Goal: Information Seeking & Learning: Learn about a topic

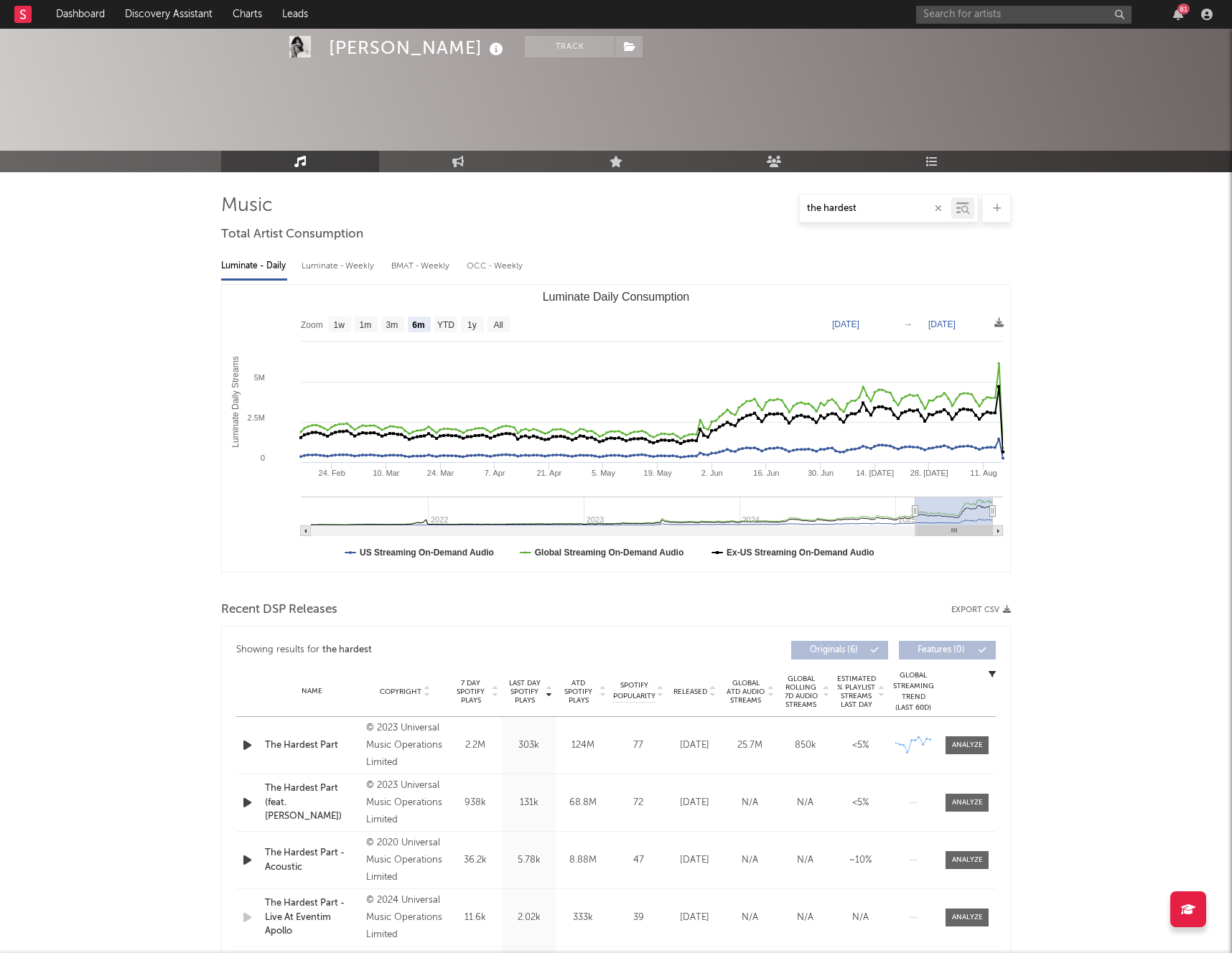
select select "6m"
select select "All"
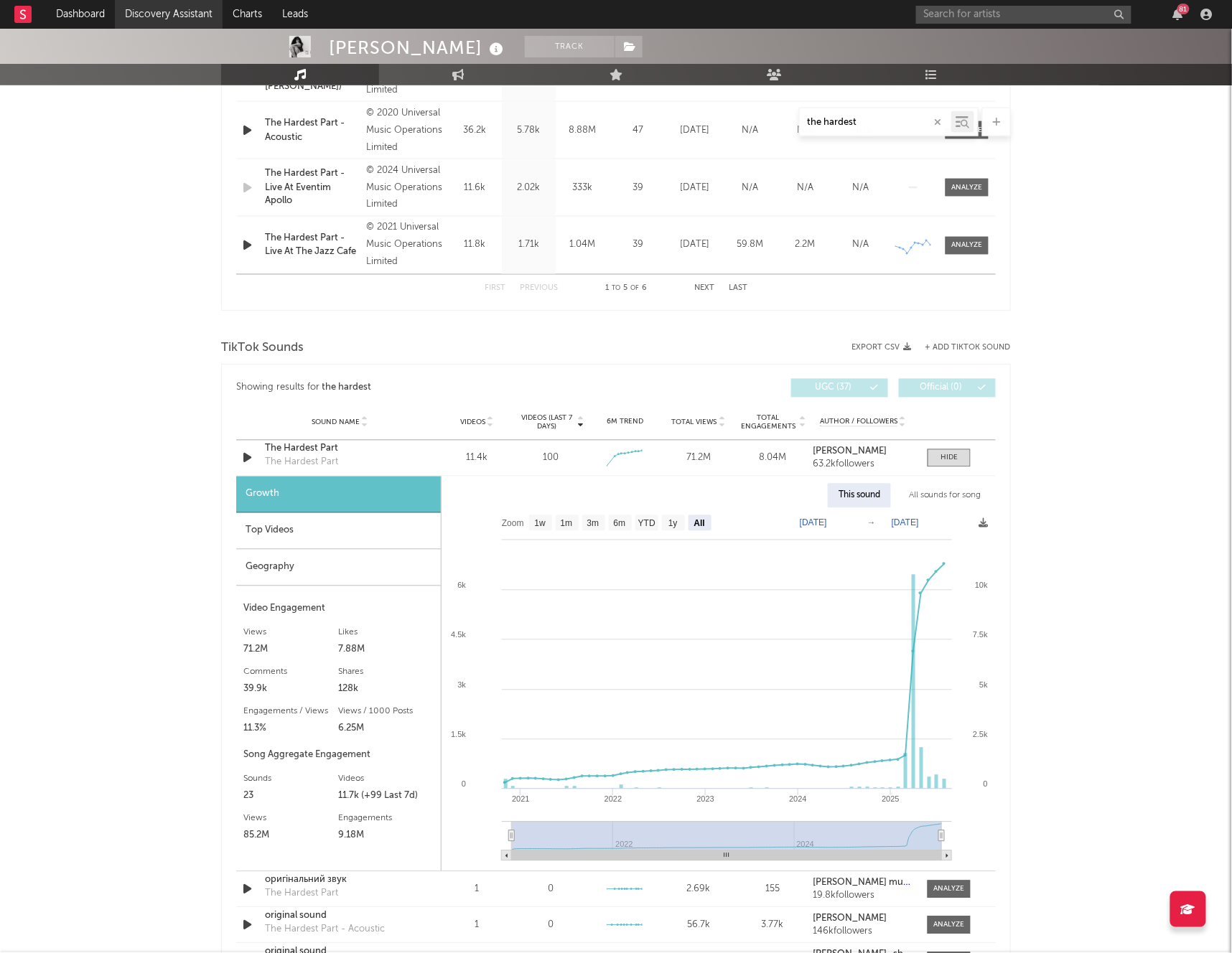
scroll to position [730, 0]
click at [86, 18] on link "Dashboard" at bounding box center [80, 15] width 69 height 29
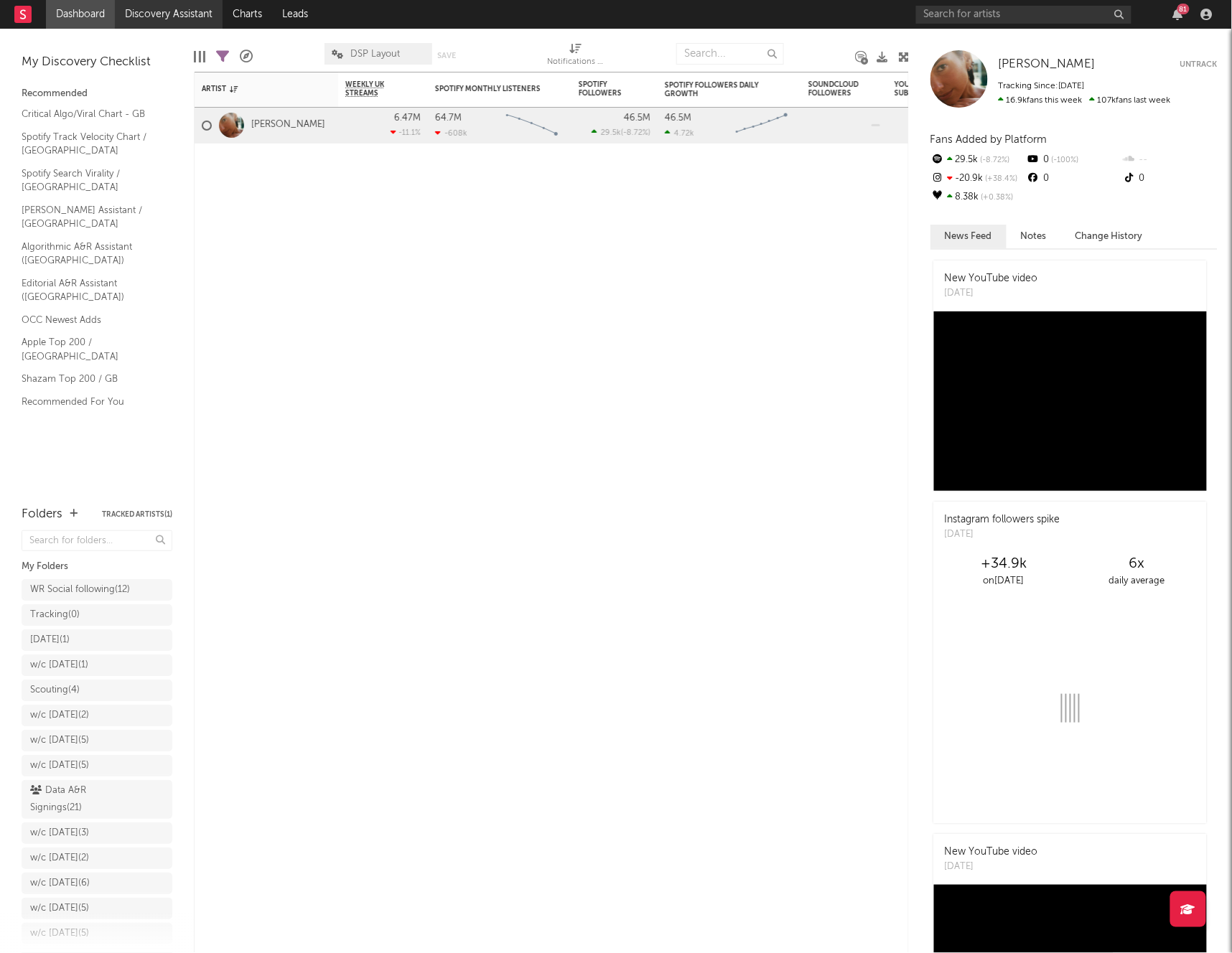
click at [174, 13] on link "Discovery Assistant" at bounding box center [168, 15] width 107 height 29
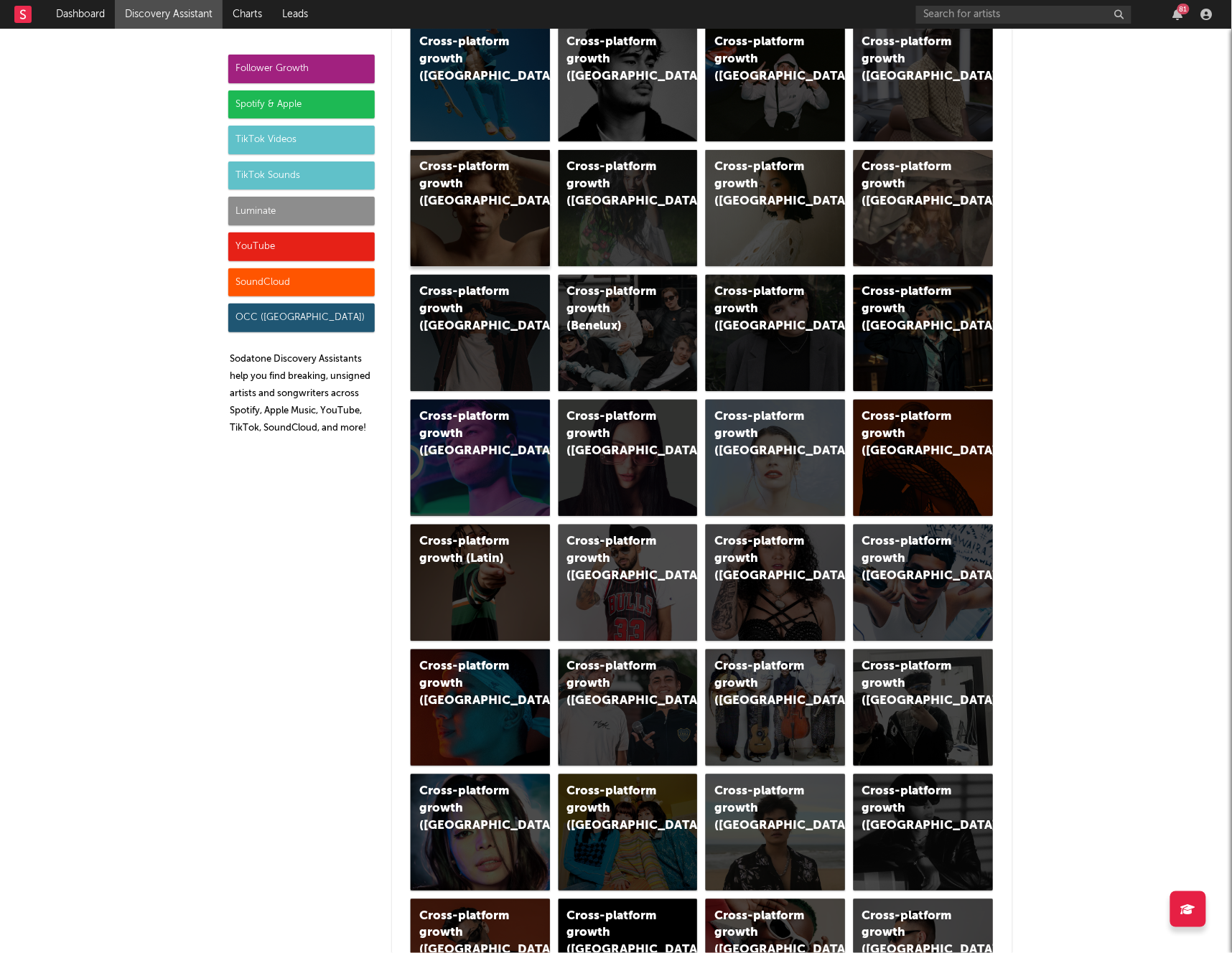
scroll to position [218, 0]
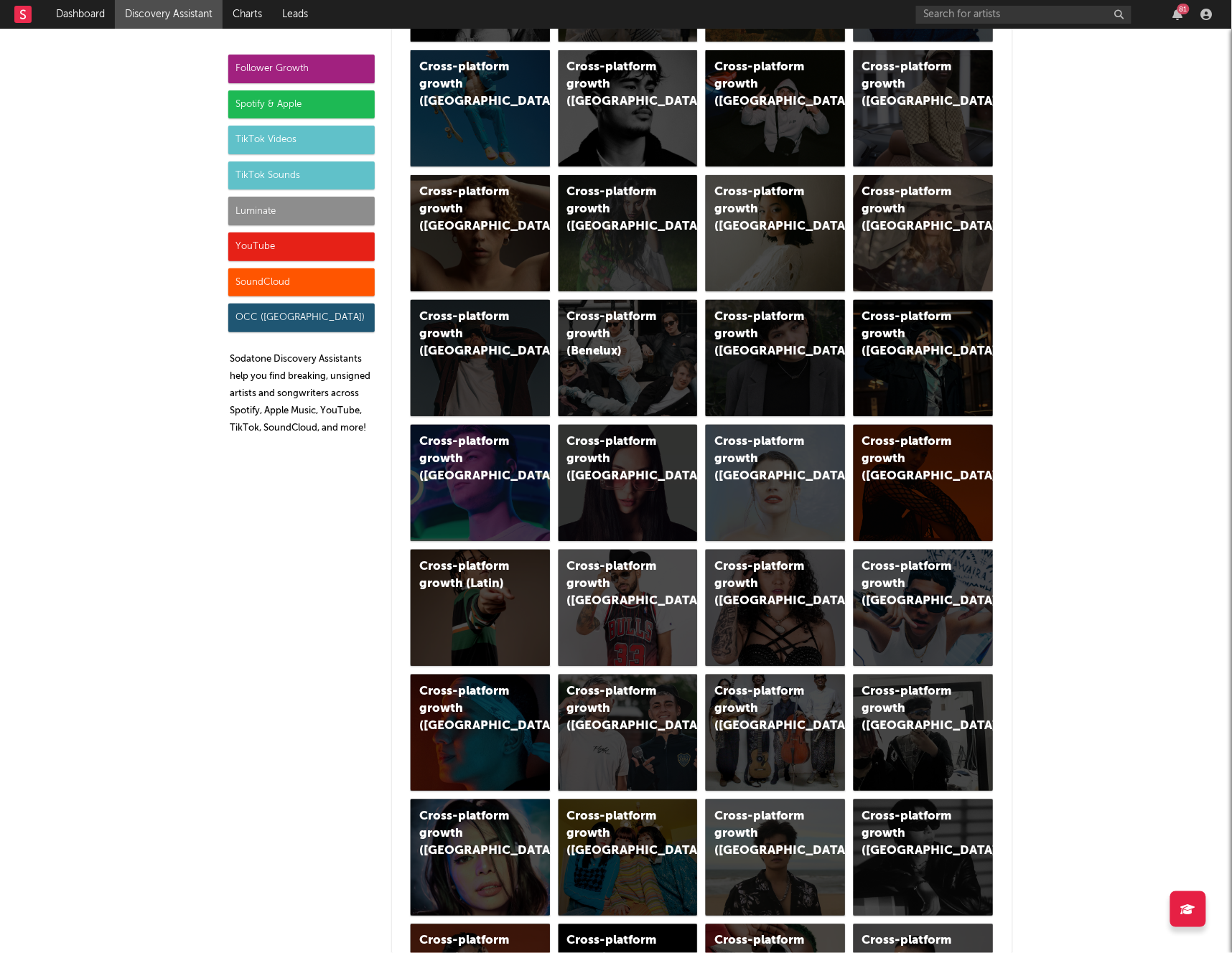
click at [305, 203] on div "Luminate" at bounding box center [302, 211] width 147 height 29
click at [300, 216] on div "Luminate" at bounding box center [302, 211] width 147 height 29
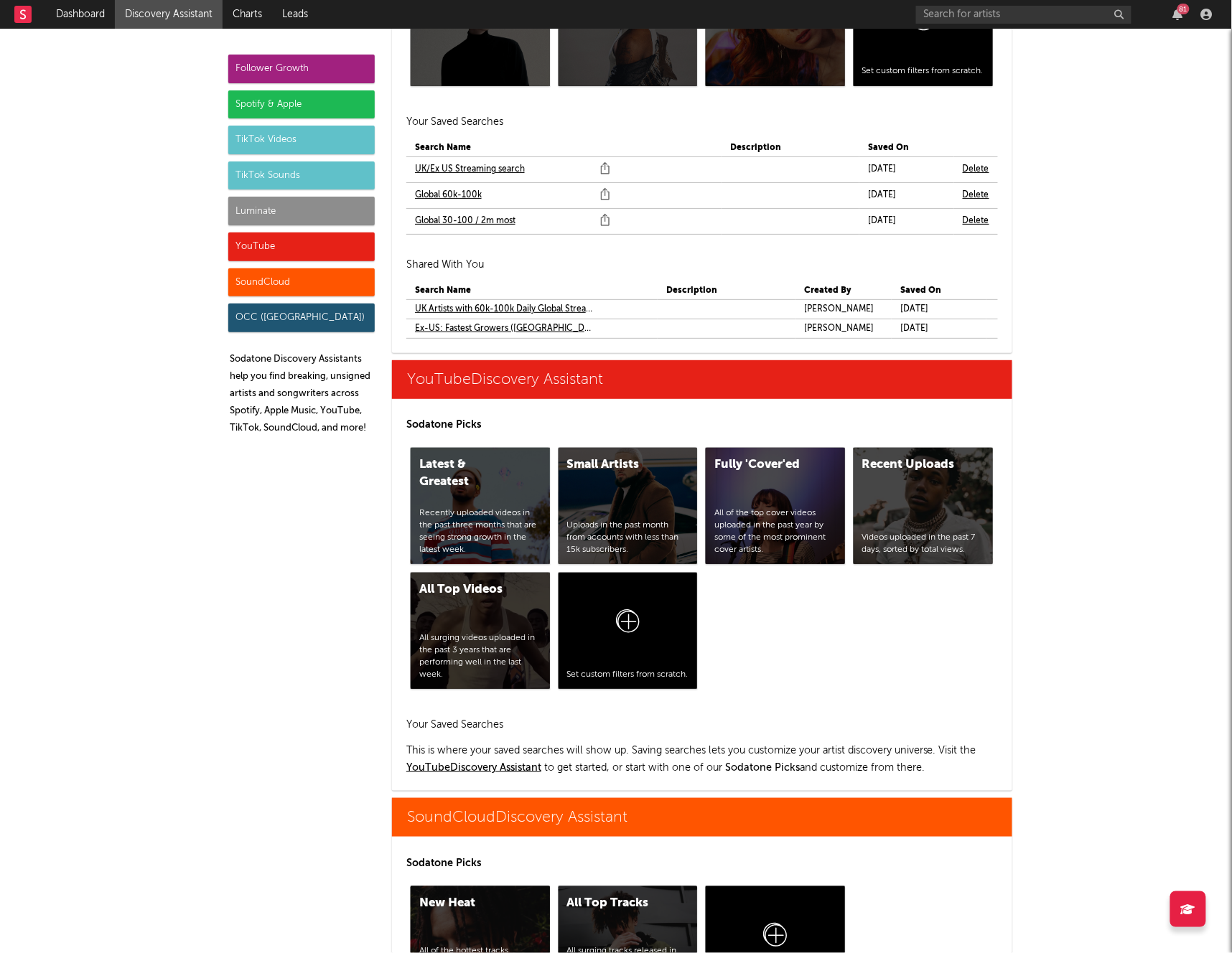
scroll to position [8981, 0]
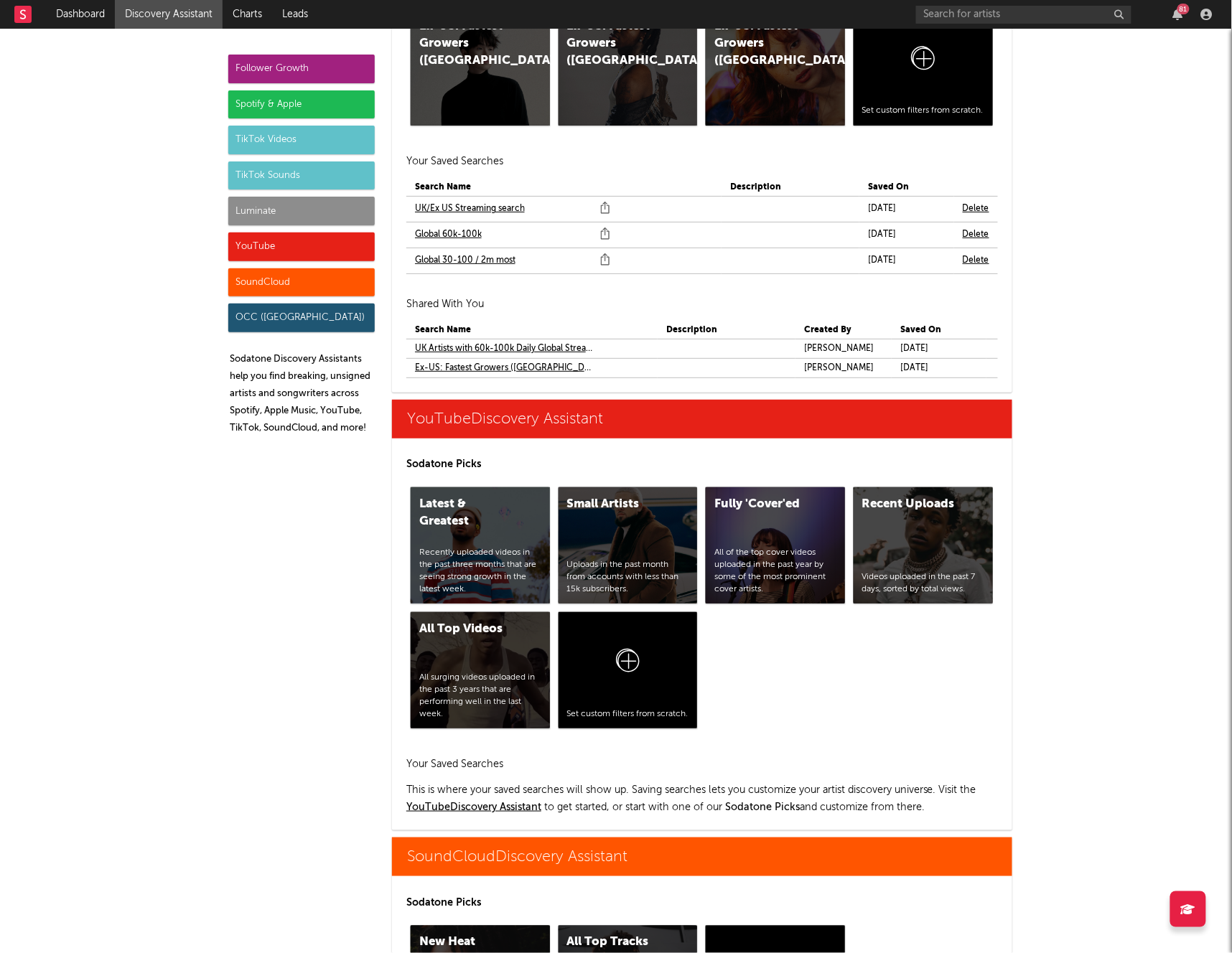
click at [501, 263] on link "Global 30-100 / 2m most" at bounding box center [465, 260] width 101 height 17
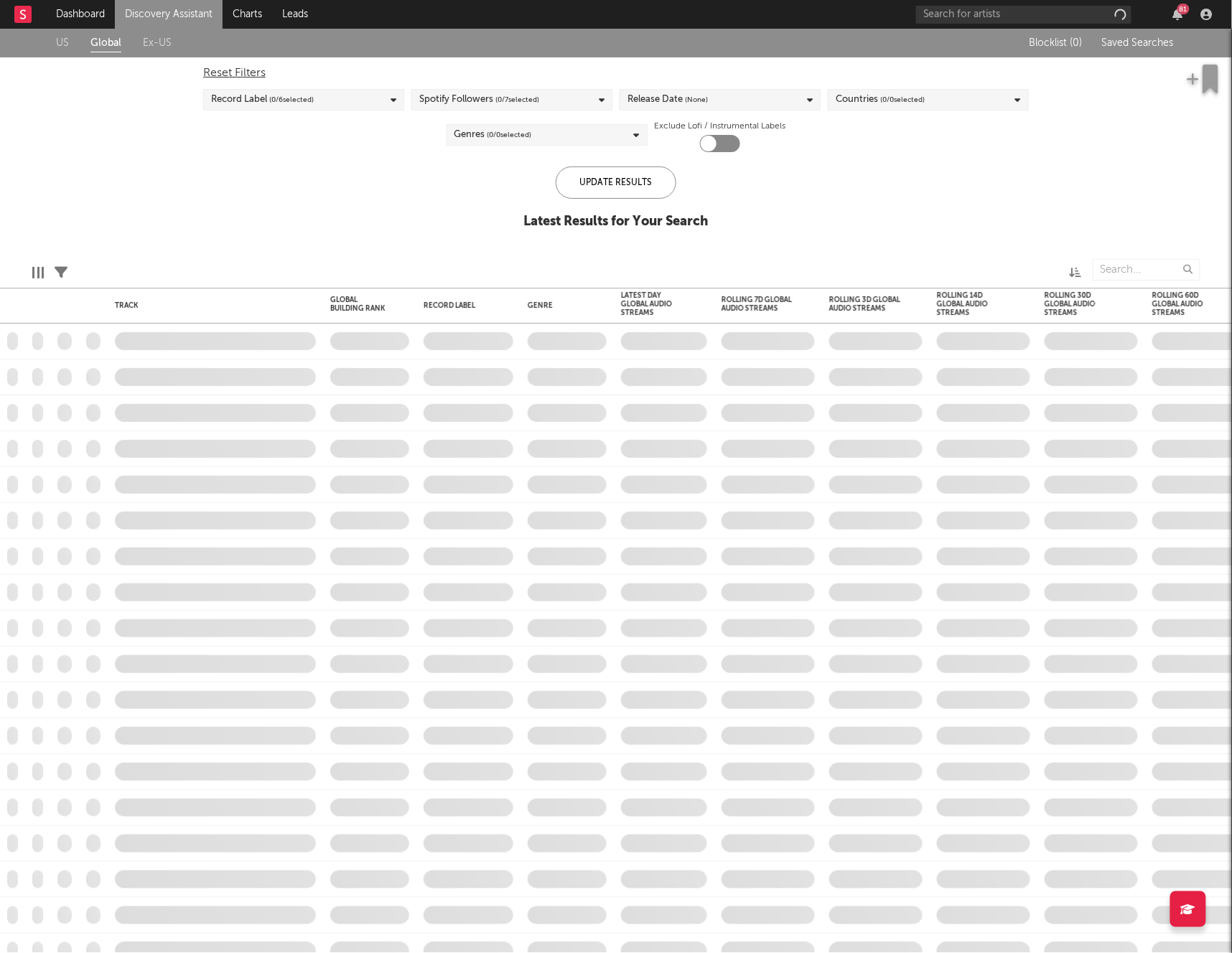
checkbox input "true"
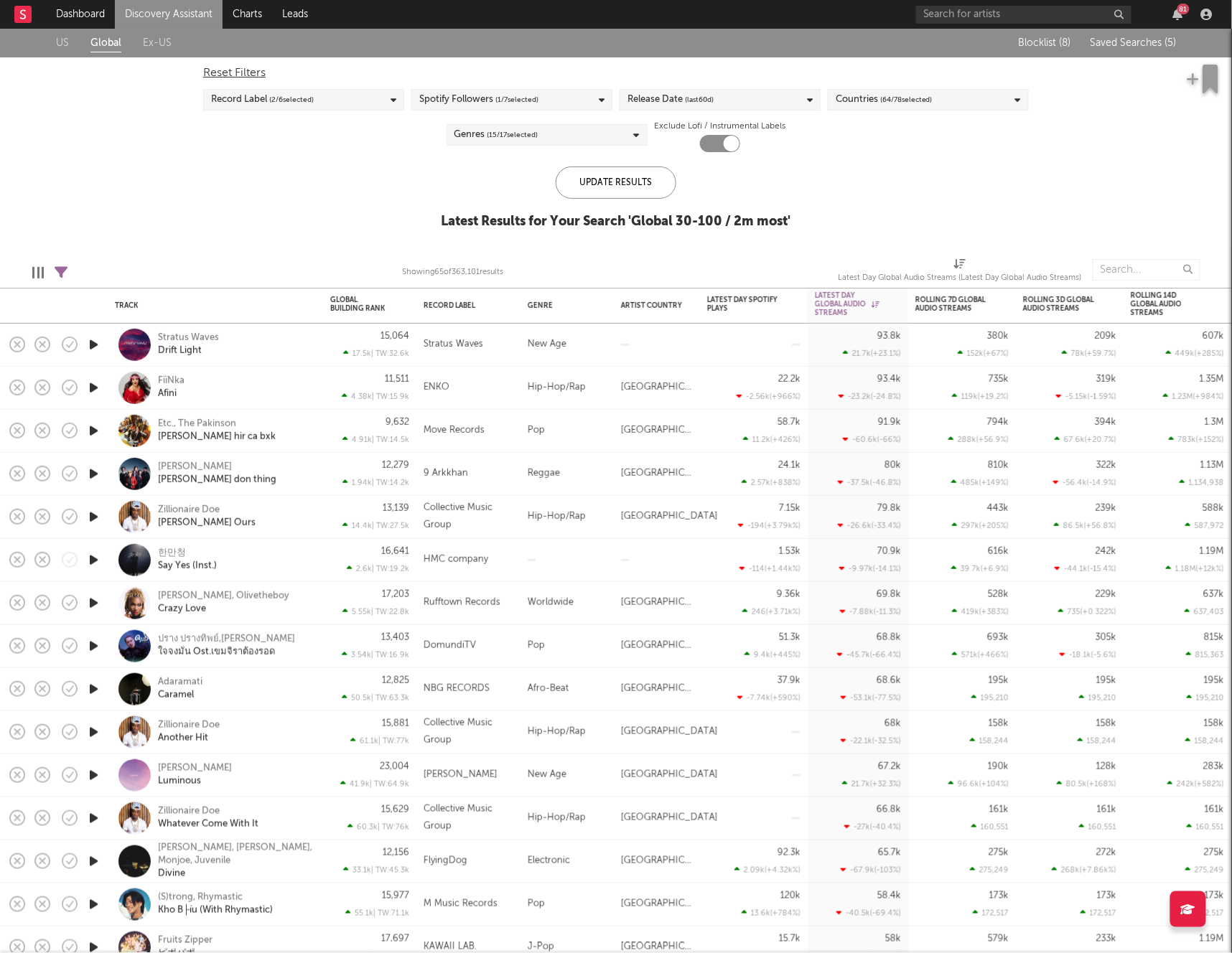
click at [742, 336] on div at bounding box center [754, 345] width 94 height 42
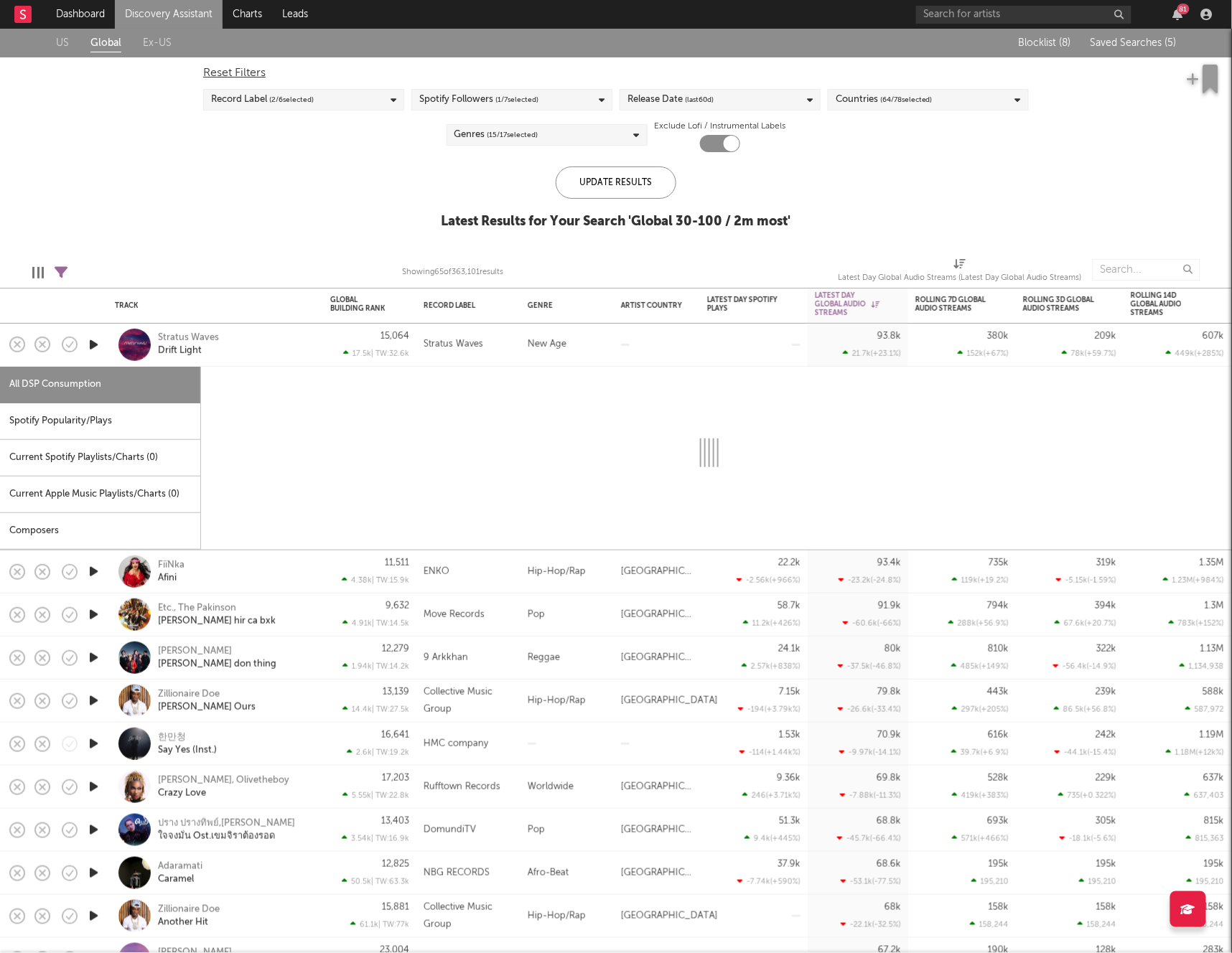
select select "1w"
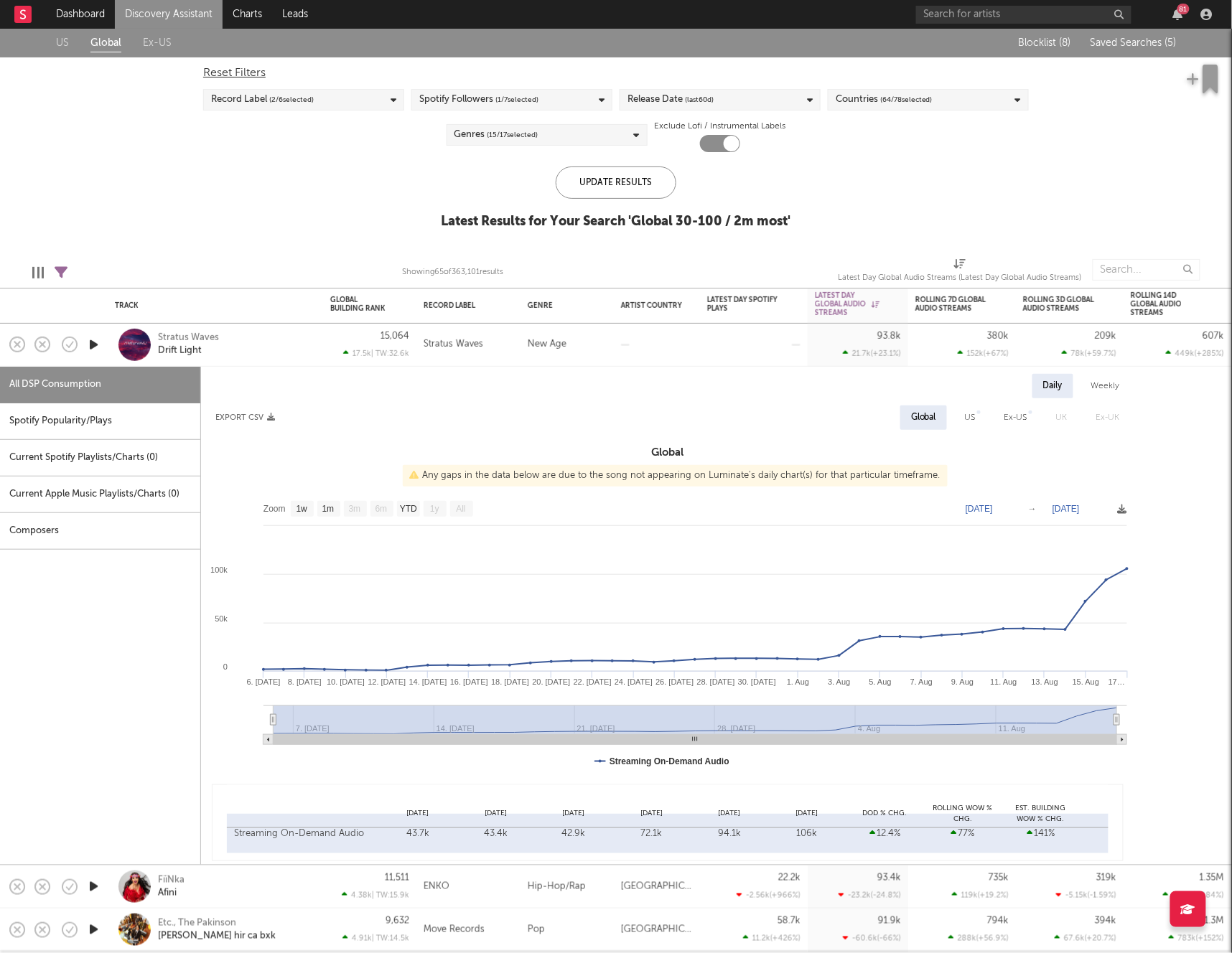
click at [94, 346] on icon "button" at bounding box center [94, 345] width 15 height 18
click at [87, 347] on icon "button" at bounding box center [93, 345] width 14 height 18
click at [665, 358] on div at bounding box center [657, 345] width 86 height 43
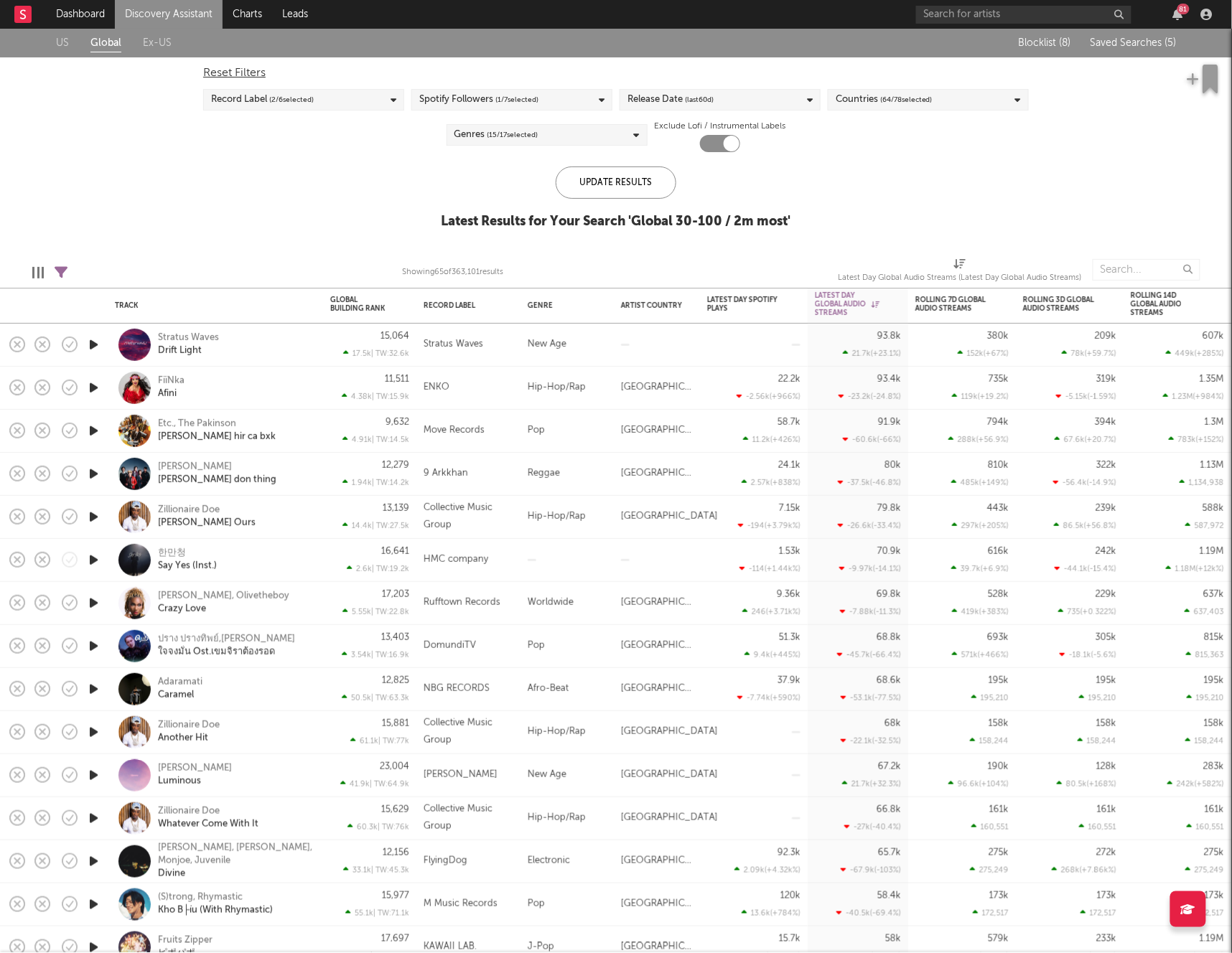
drag, startPoint x: 96, startPoint y: 688, endPoint x: 244, endPoint y: 691, distance: 148.0
click at [96, 688] on icon "button" at bounding box center [94, 689] width 15 height 18
click at [694, 688] on div "[GEOGRAPHIC_DATA]" at bounding box center [657, 689] width 86 height 43
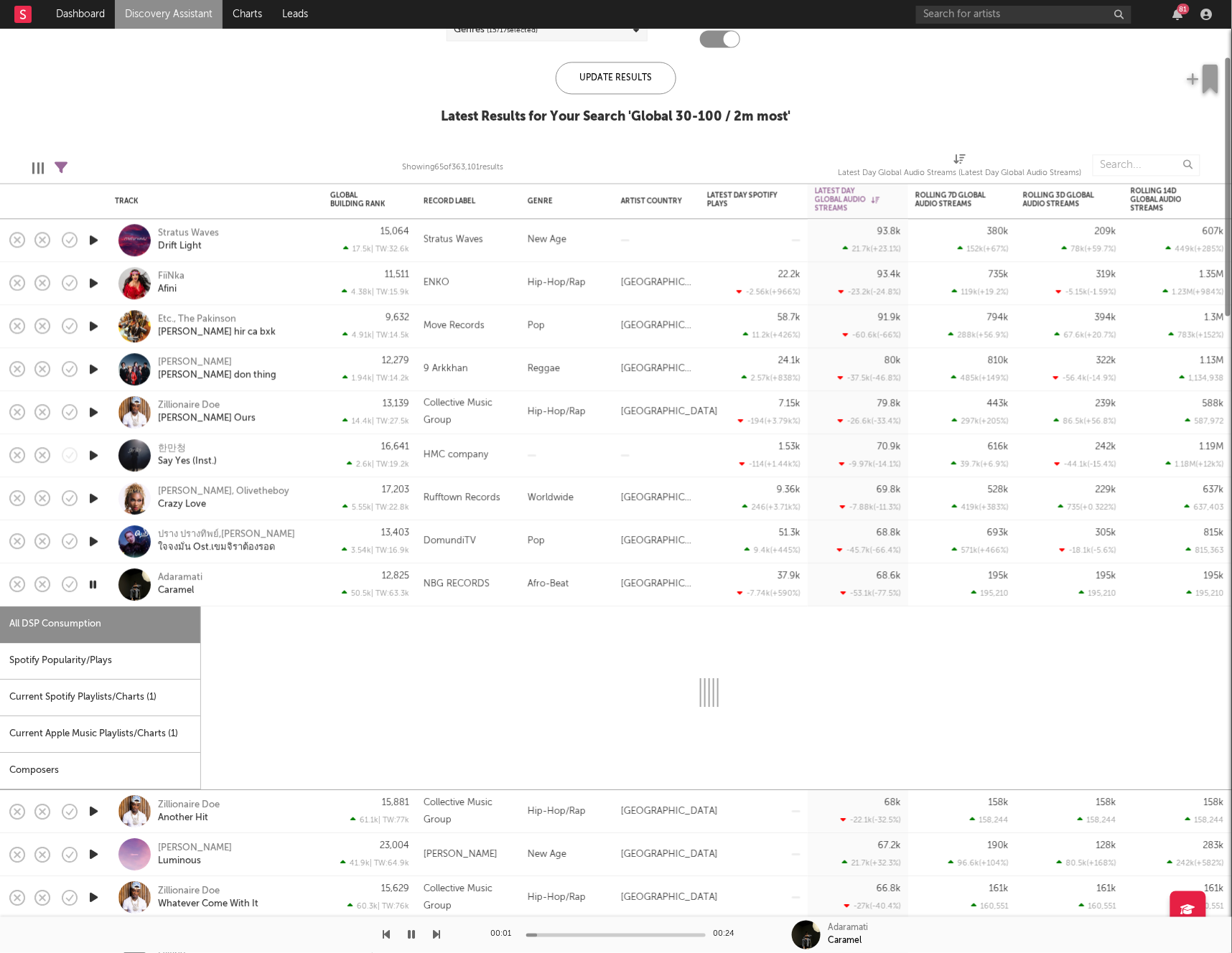
select select "1w"
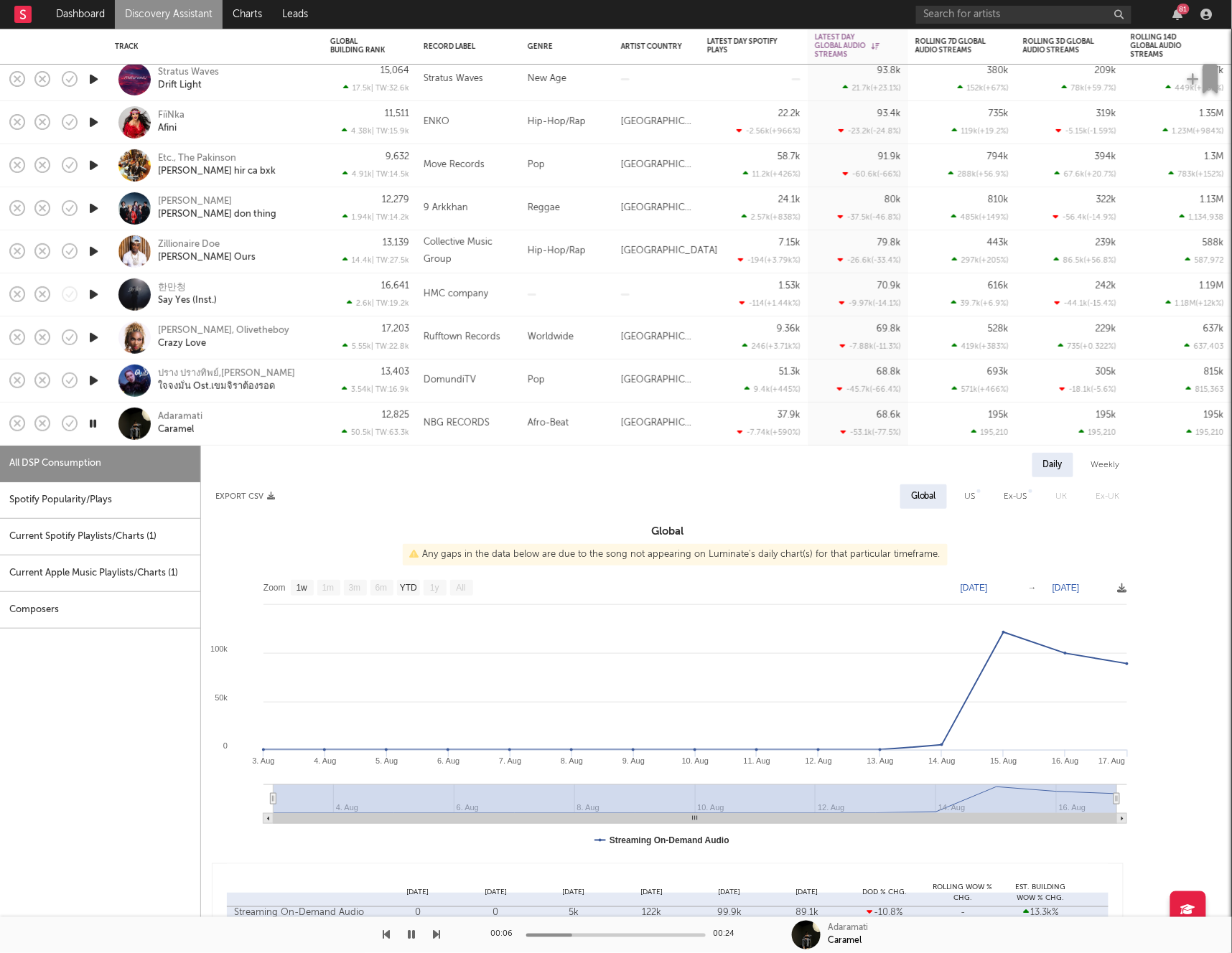
click at [92, 424] on icon "button" at bounding box center [93, 424] width 14 height 18
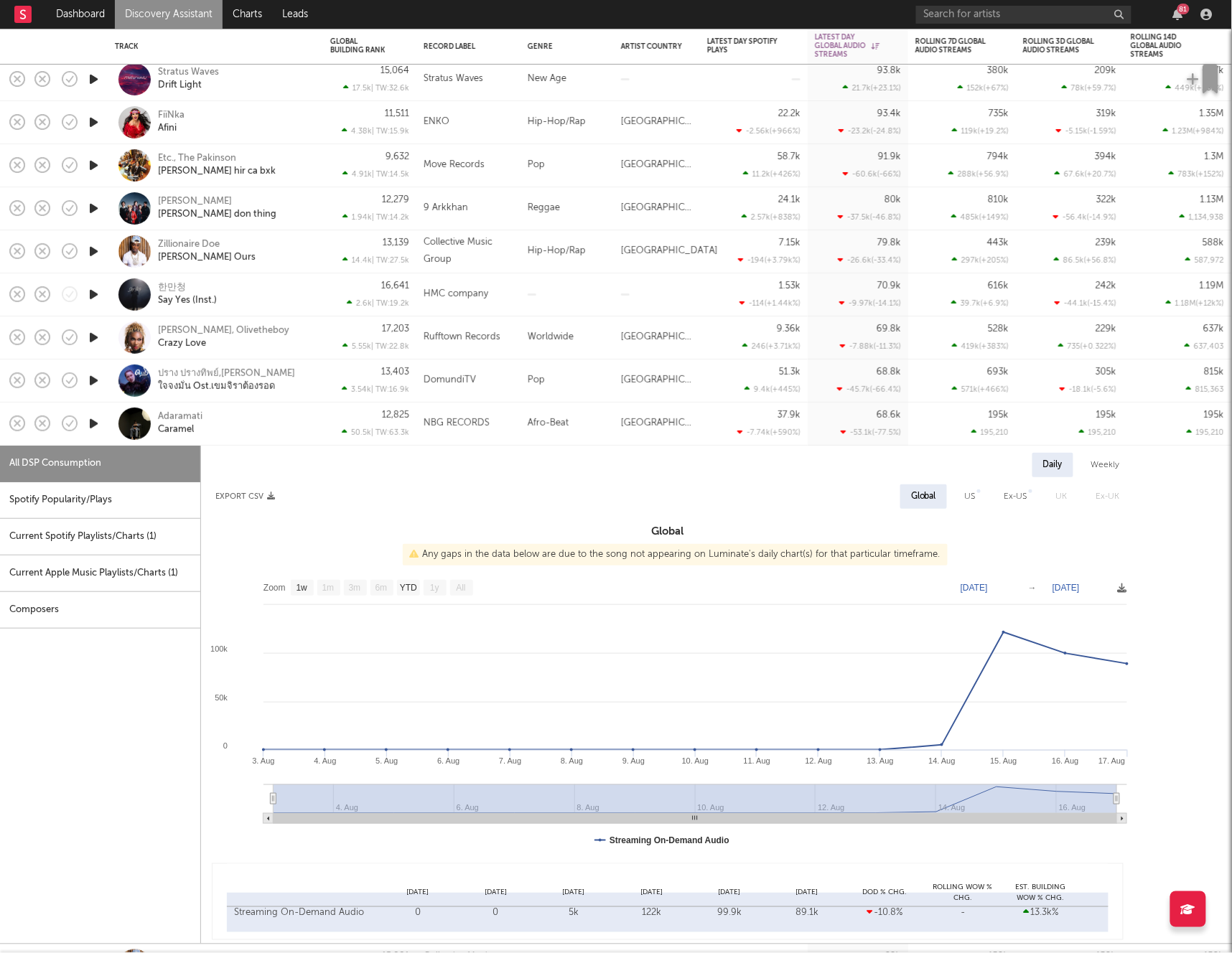
click at [554, 428] on div "Afro-Beat" at bounding box center [567, 424] width 94 height 43
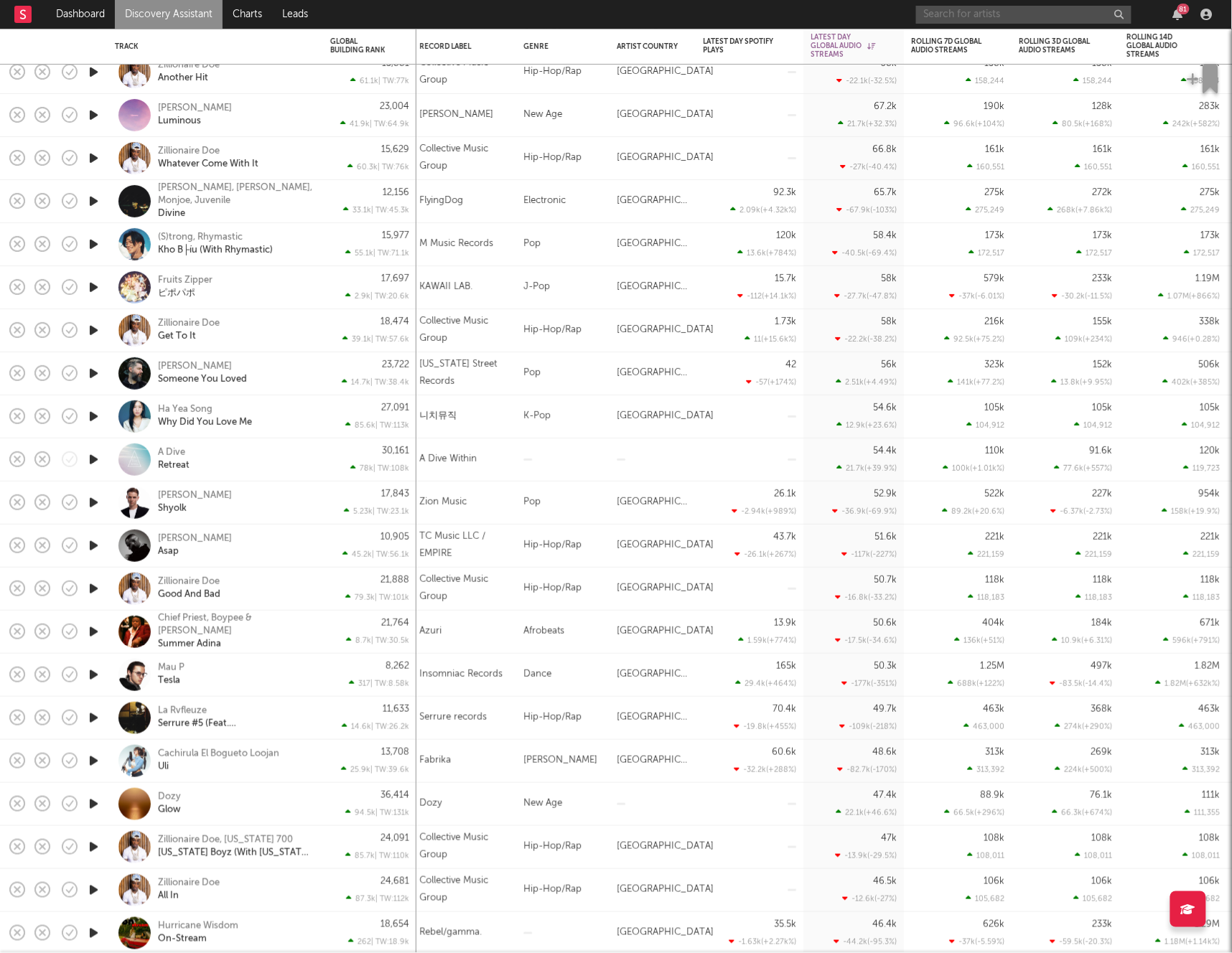
click at [978, 13] on input "text" at bounding box center [1024, 15] width 215 height 18
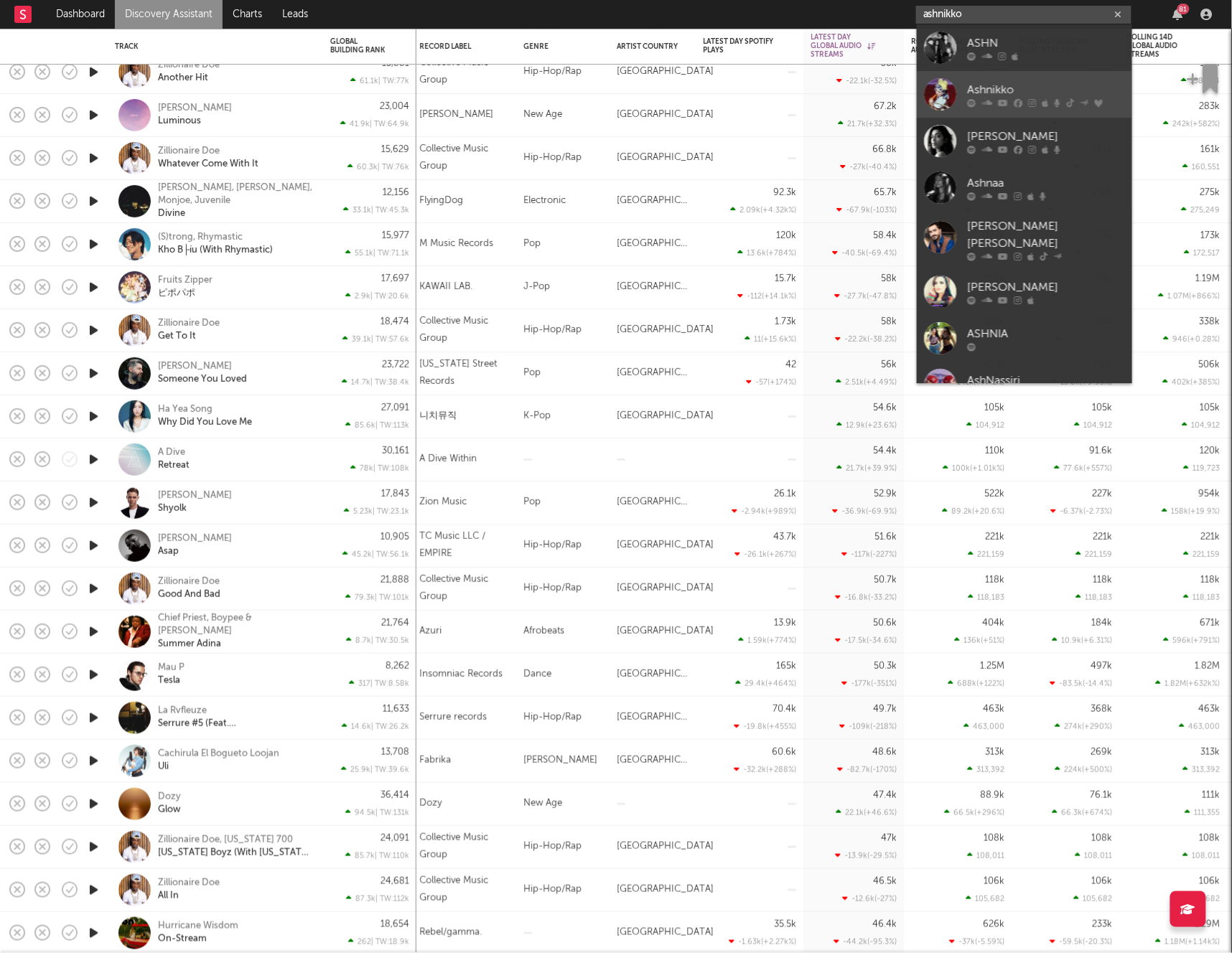
type input "ashnikko"
click at [978, 90] on div "Ashnikko" at bounding box center [1046, 90] width 158 height 17
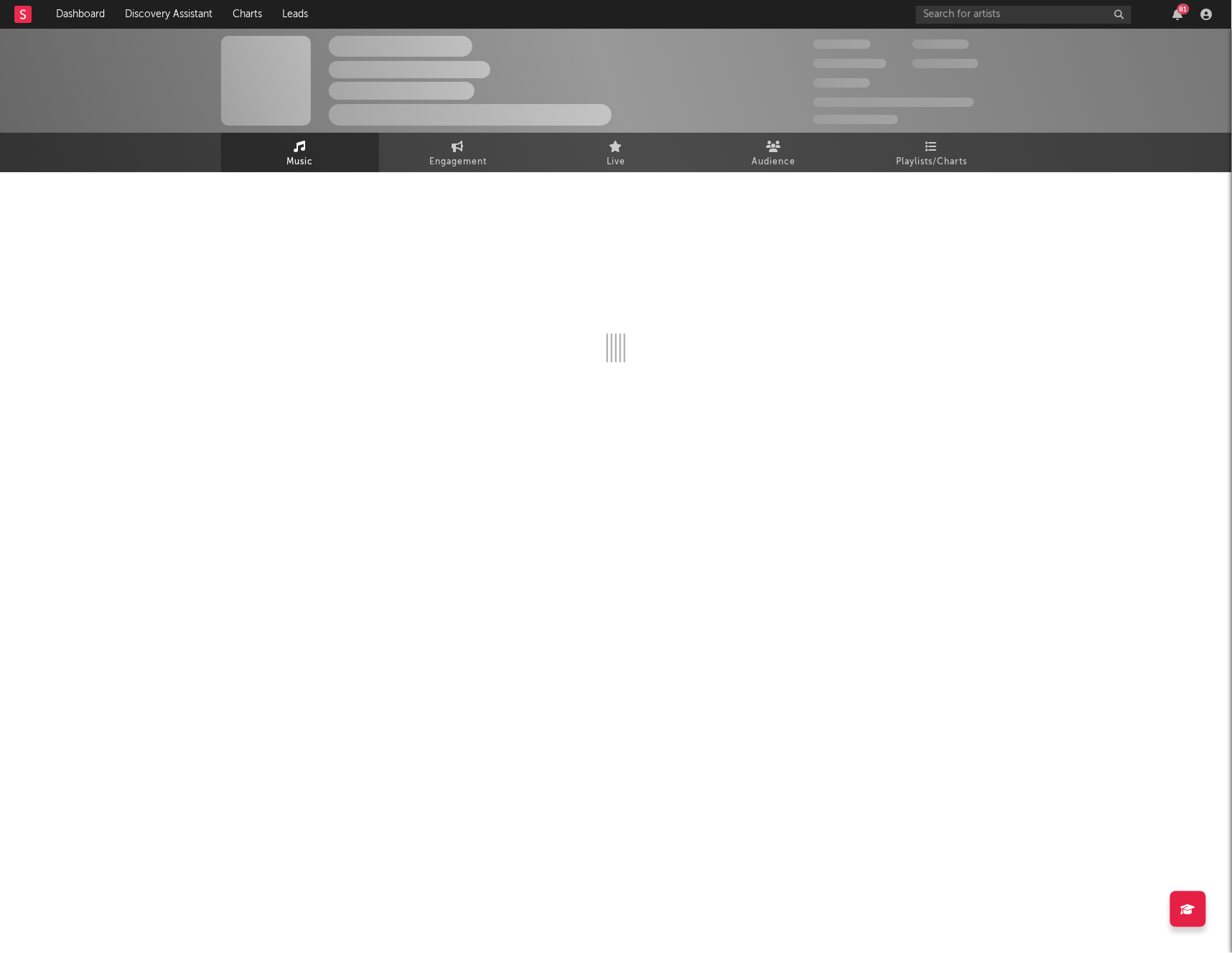
select select "6m"
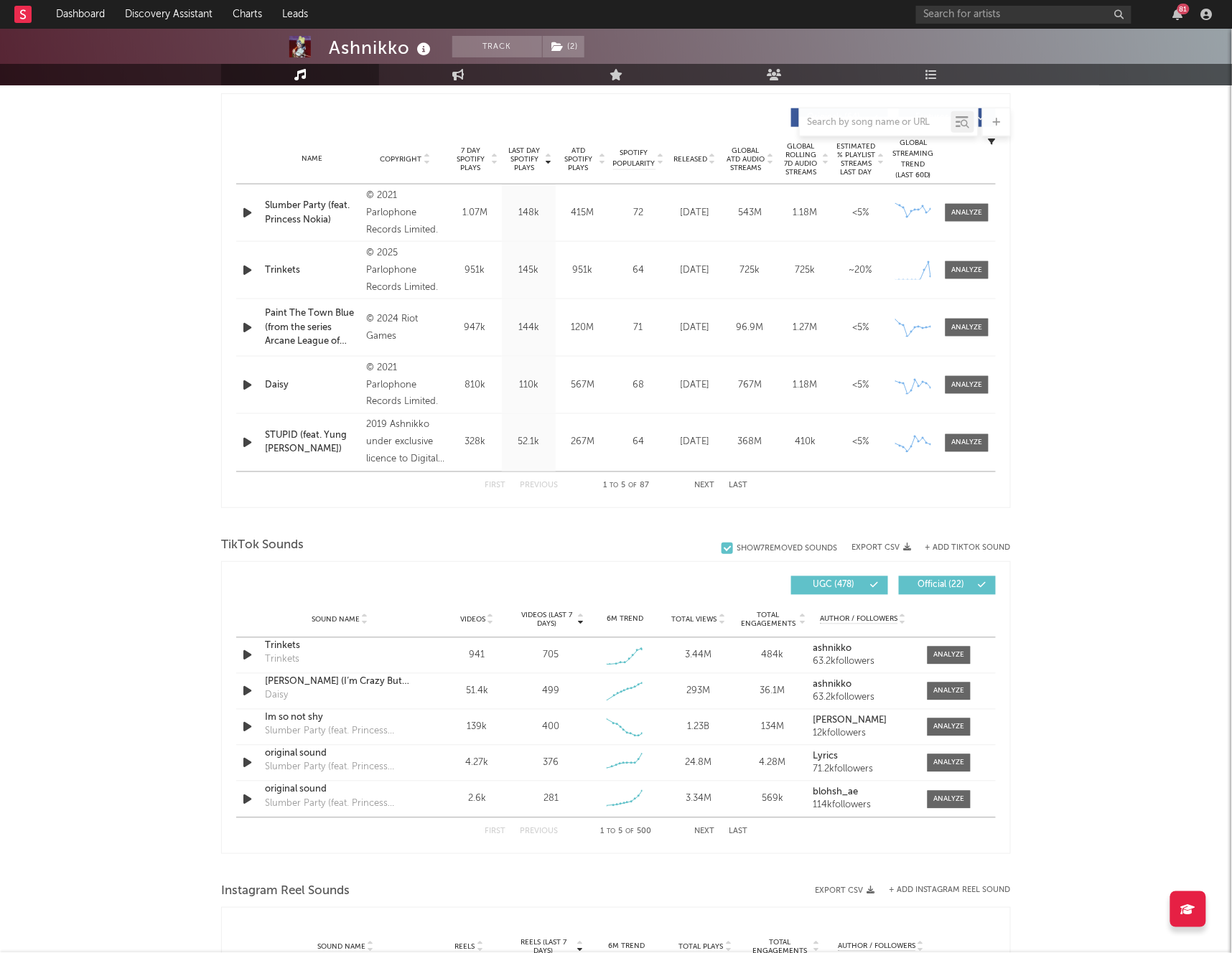
scroll to position [553, 0]
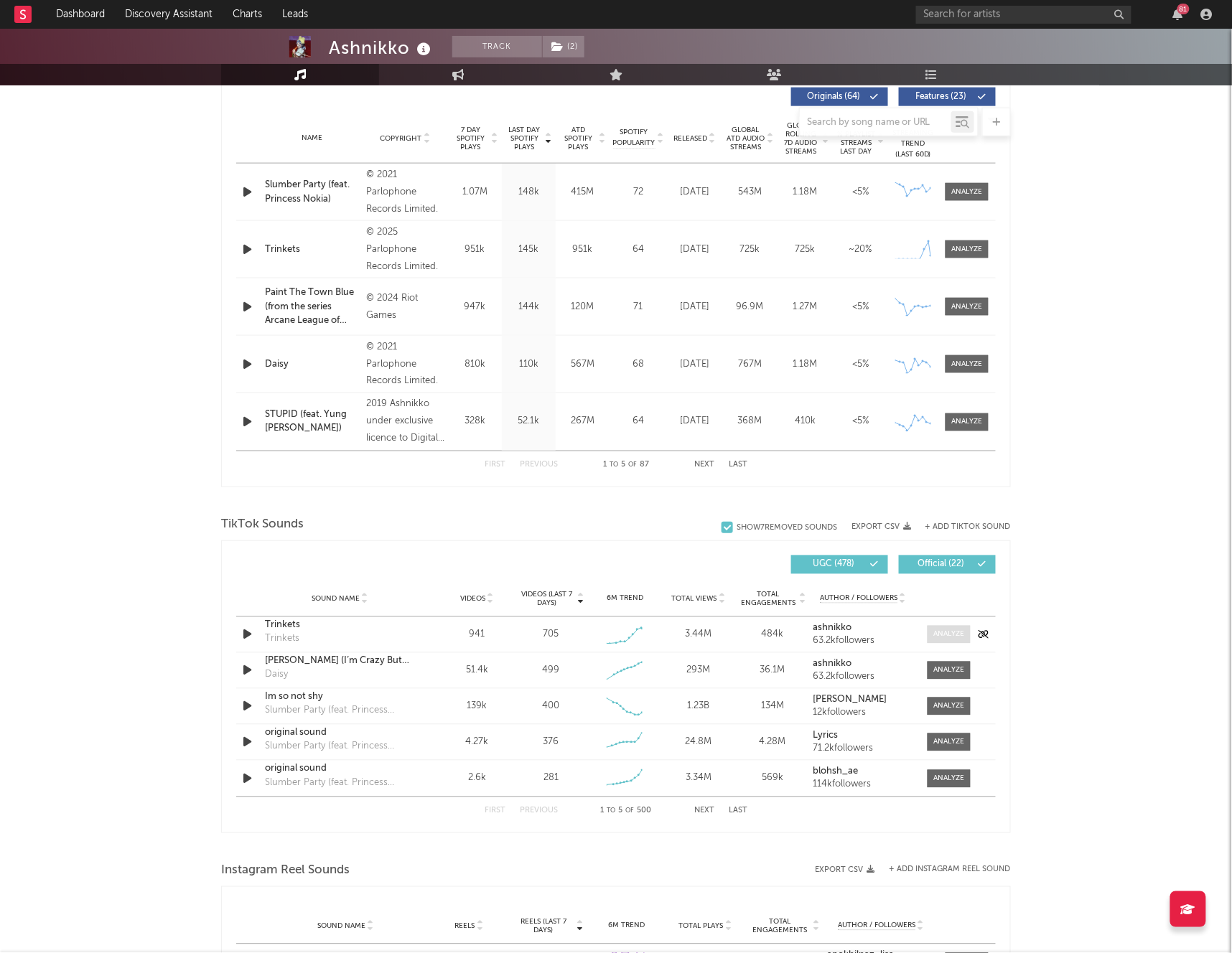
click at [962, 640] on div at bounding box center [949, 635] width 31 height 11
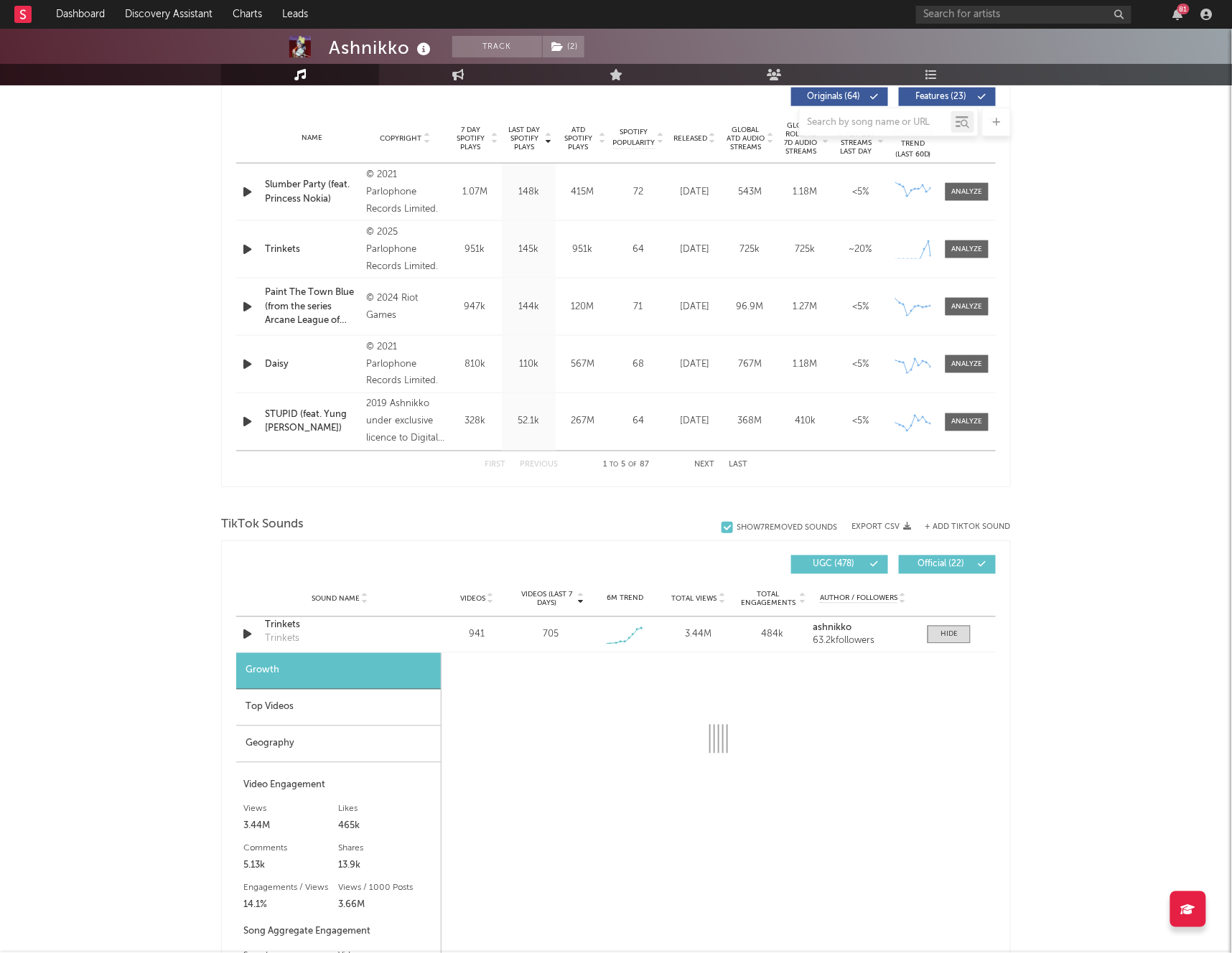
select select "1w"
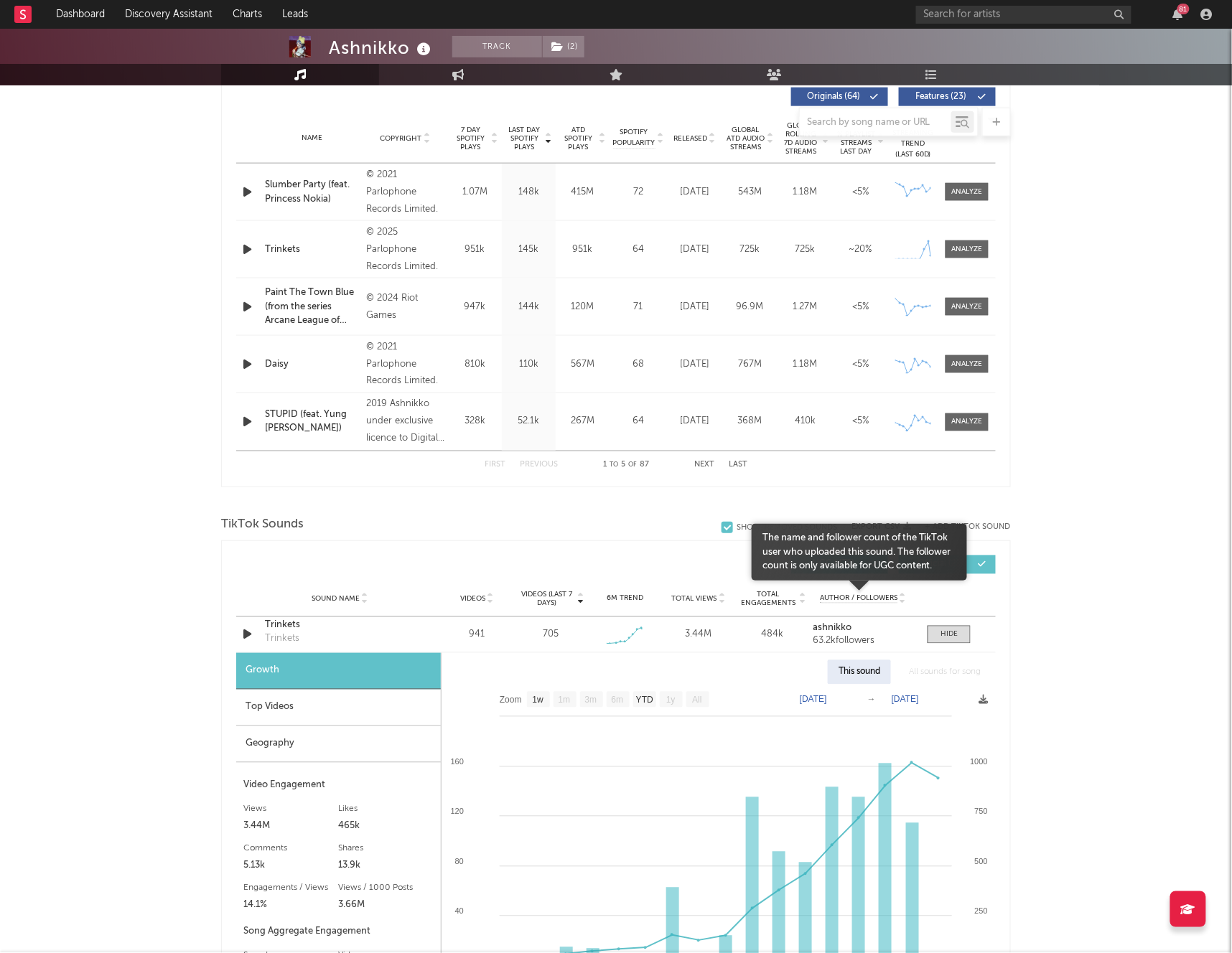
scroll to position [711, 0]
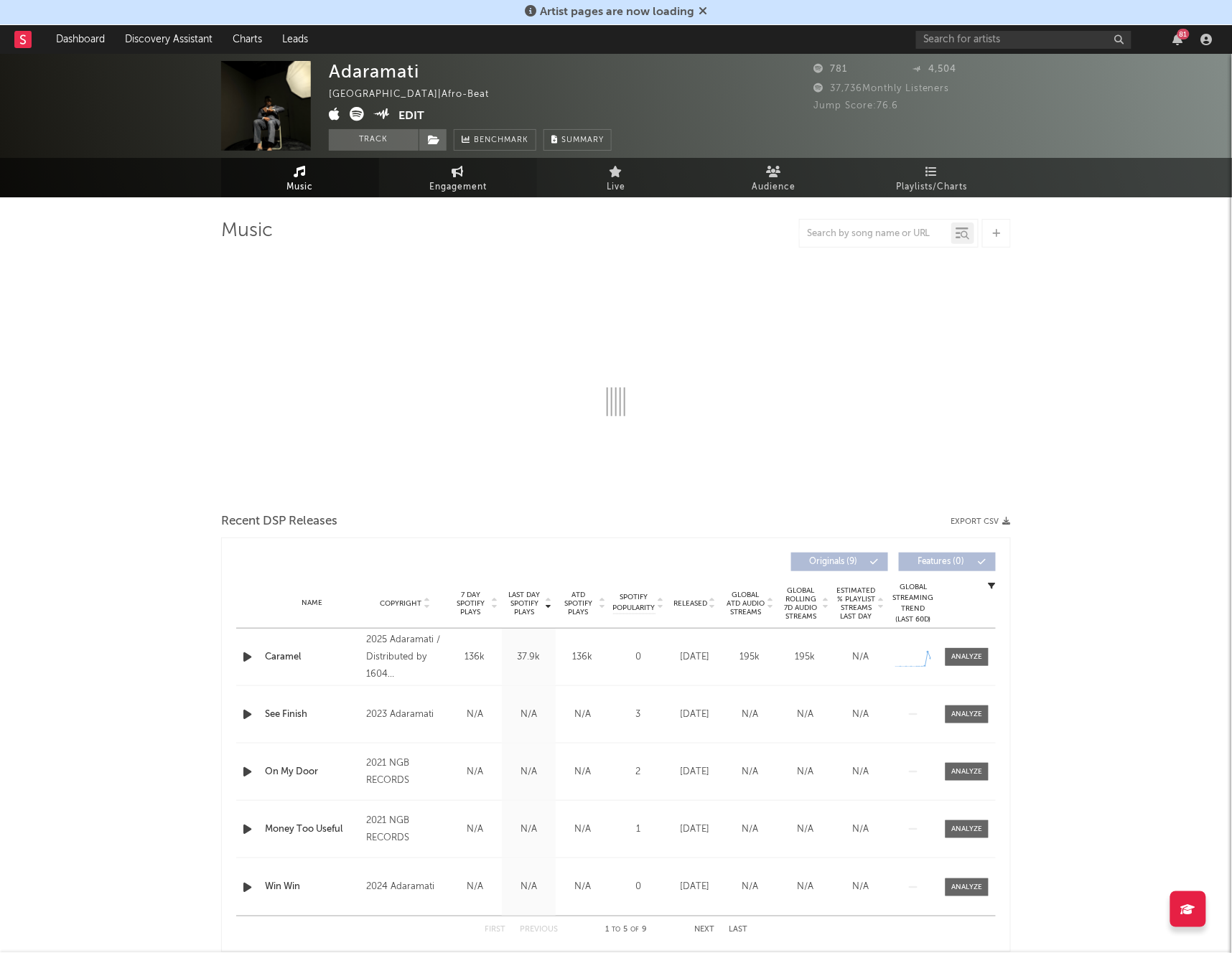
select select "1w"
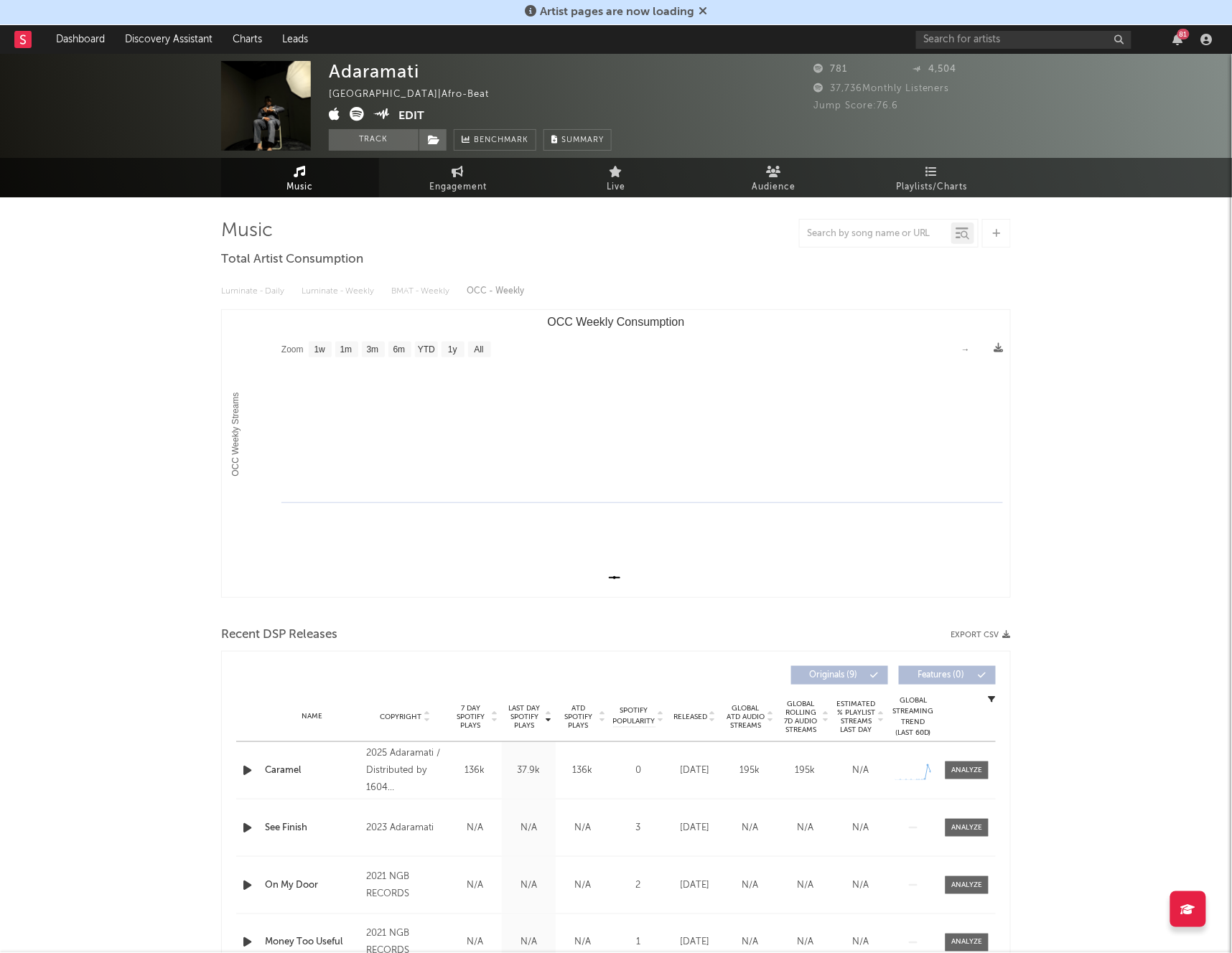
click at [855, 352] on rect "OCC Weekly Consumption" at bounding box center [616, 453] width 789 height 287
